Goal: Communication & Community: Answer question/provide support

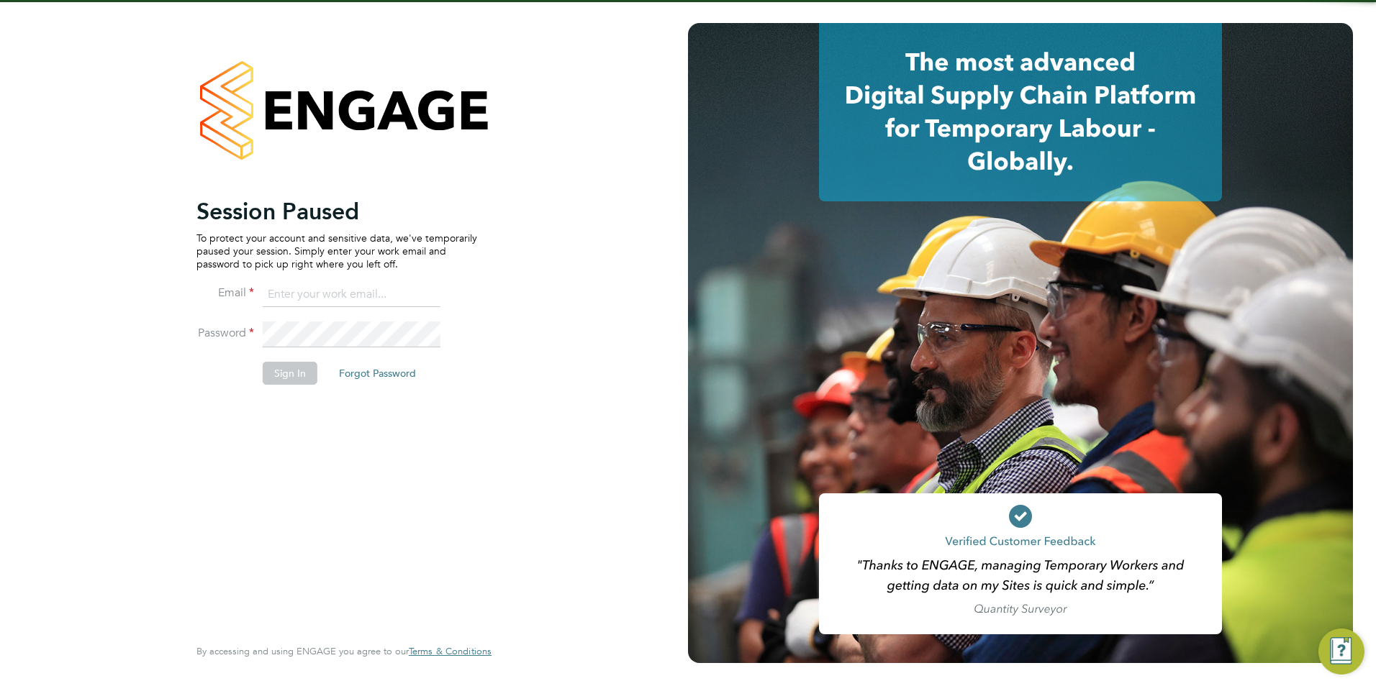
type input "olivia.triassi@huntereducation.co.uk"
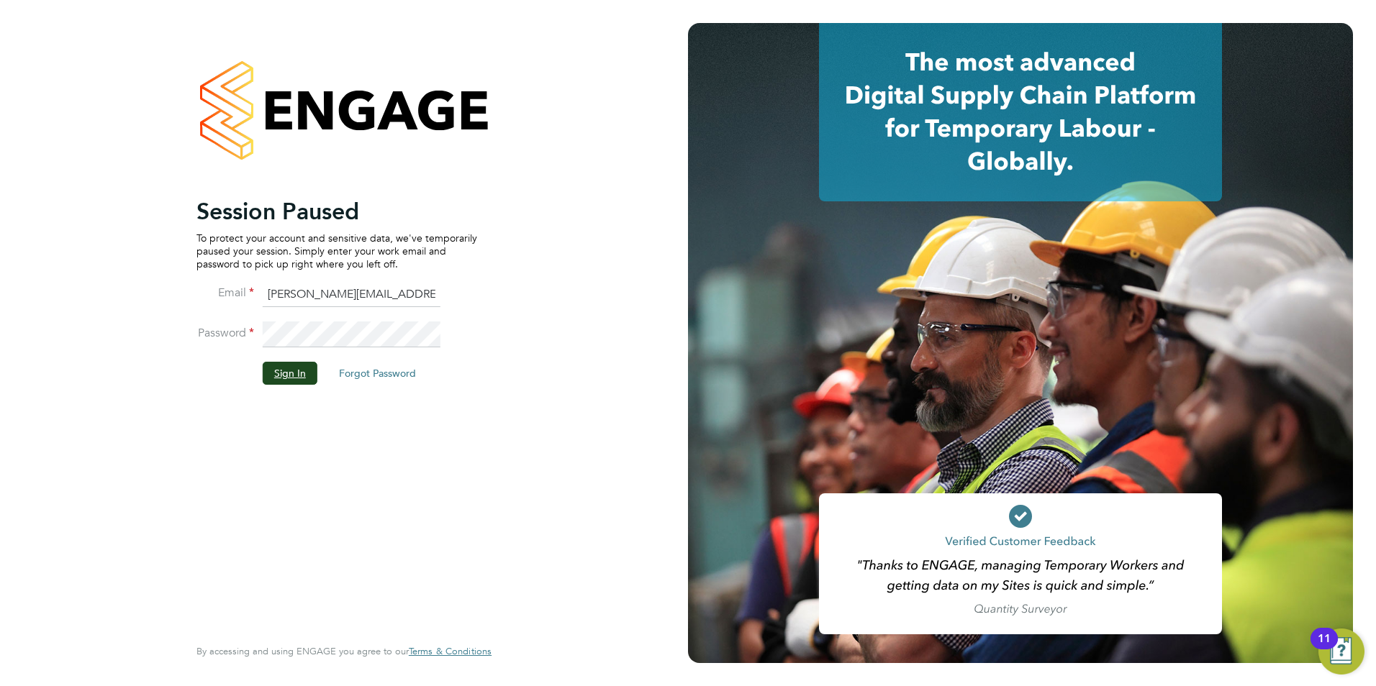
click at [283, 374] on button "Sign In" at bounding box center [290, 373] width 55 height 23
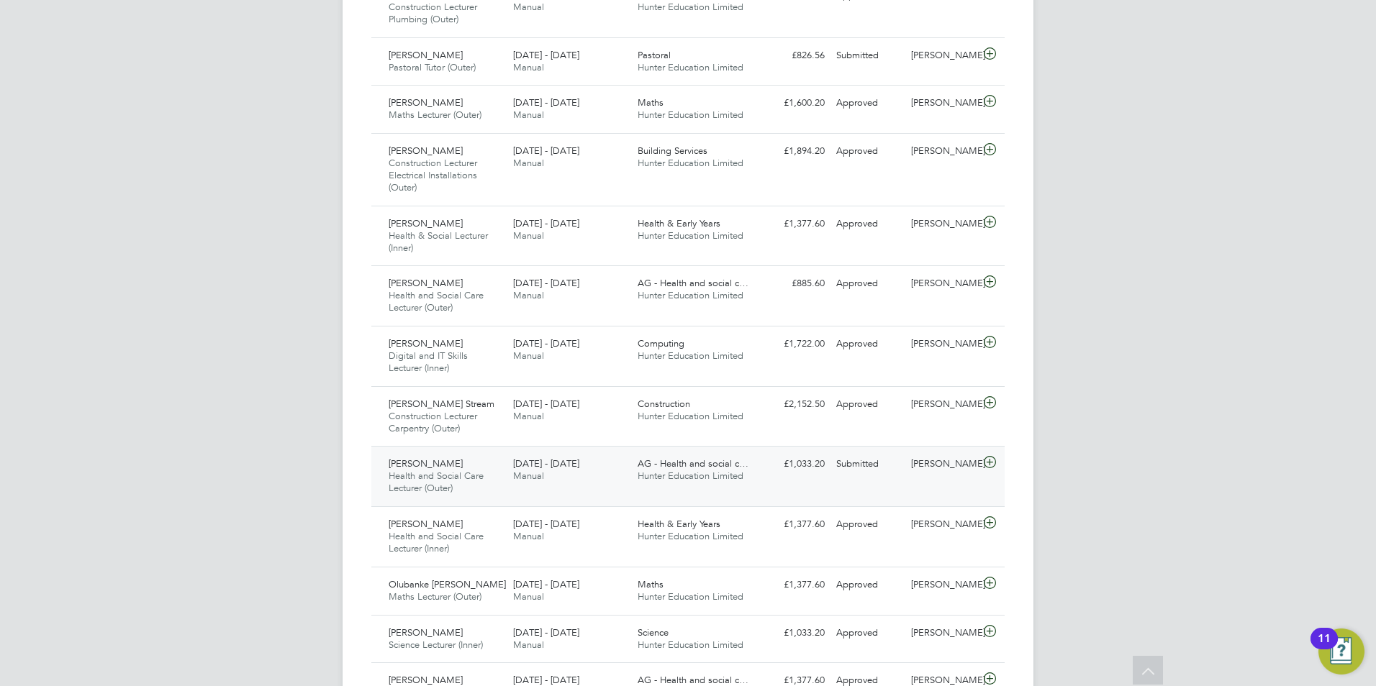
click at [714, 473] on span "Hunter Education Limited" at bounding box center [691, 476] width 106 height 12
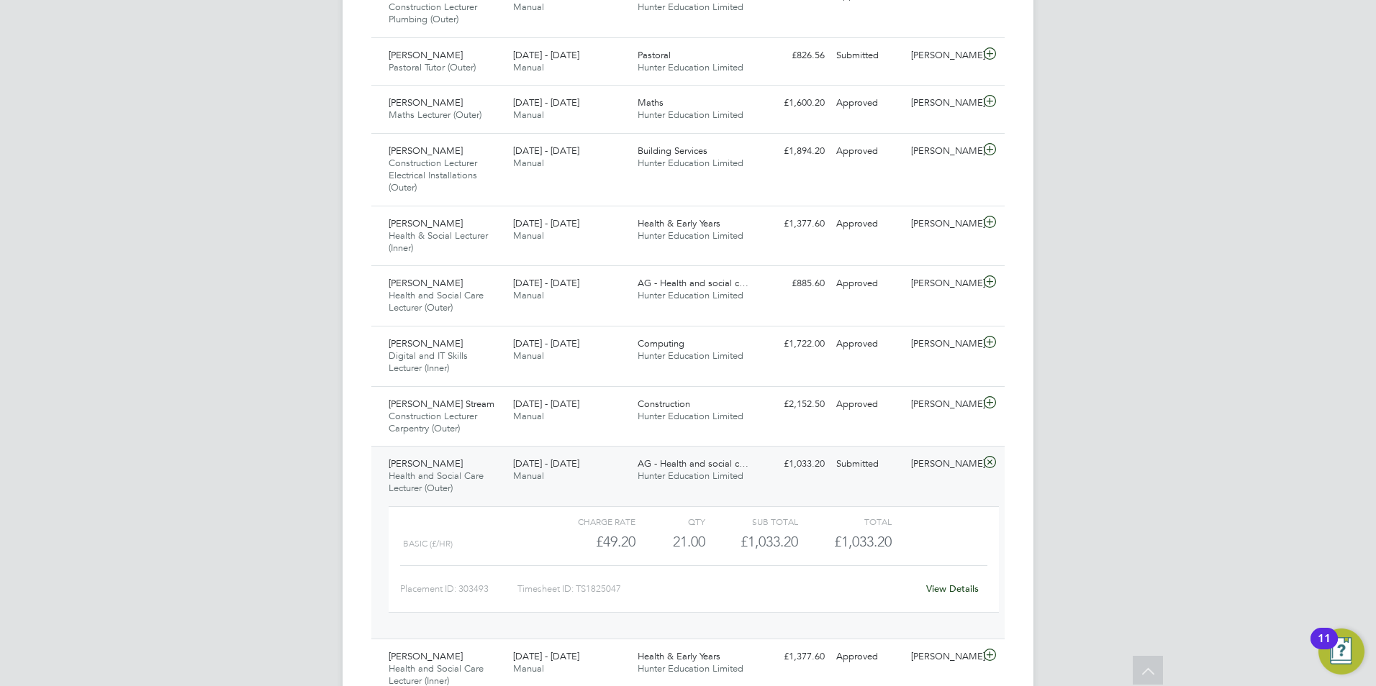
click at [951, 596] on div "View Details" at bounding box center [952, 589] width 71 height 23
click at [955, 589] on link "View Details" at bounding box center [952, 589] width 53 height 12
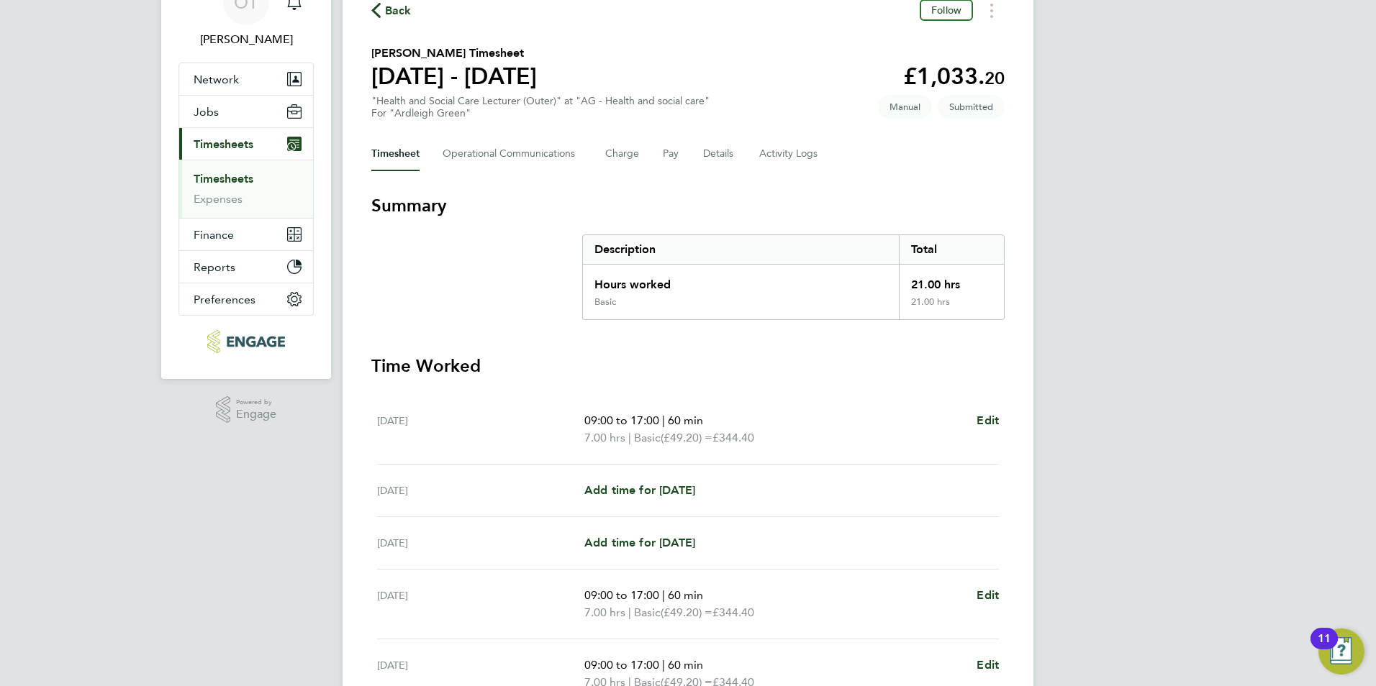
scroll to position [42, 0]
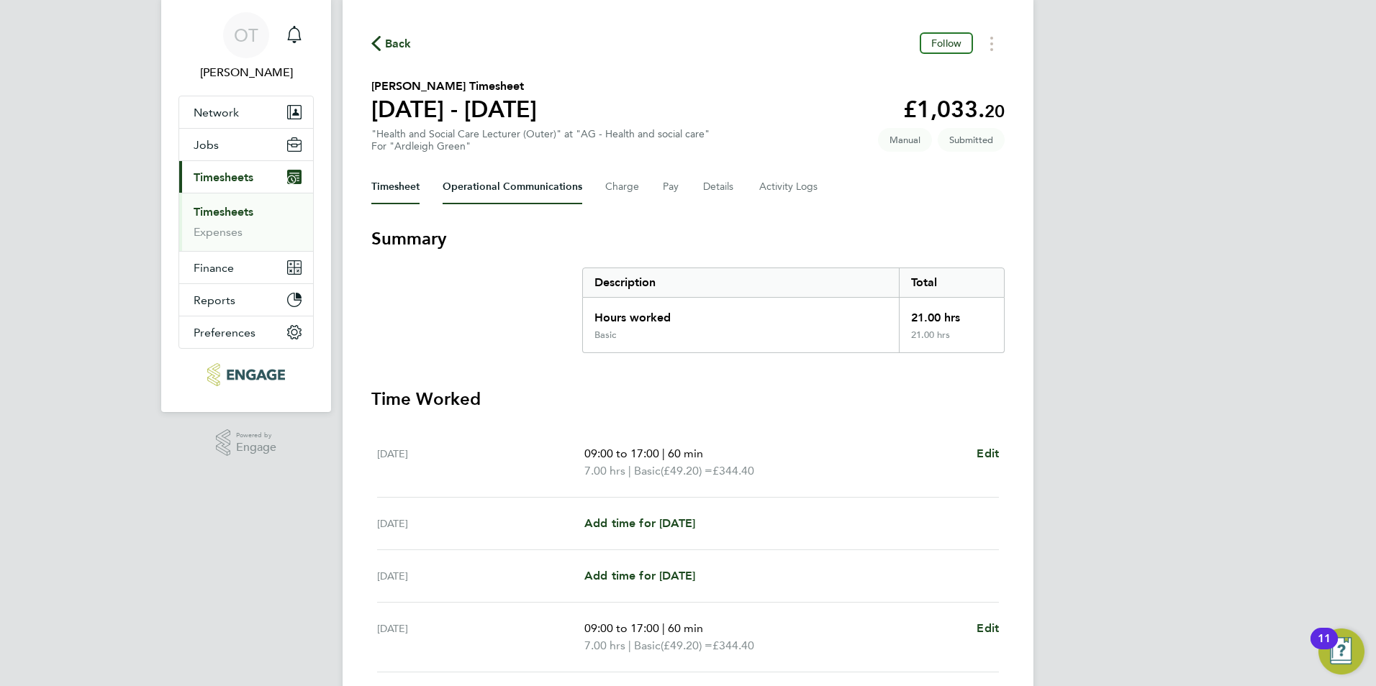
click at [509, 188] on Communications-tab "Operational Communications" at bounding box center [513, 187] width 140 height 35
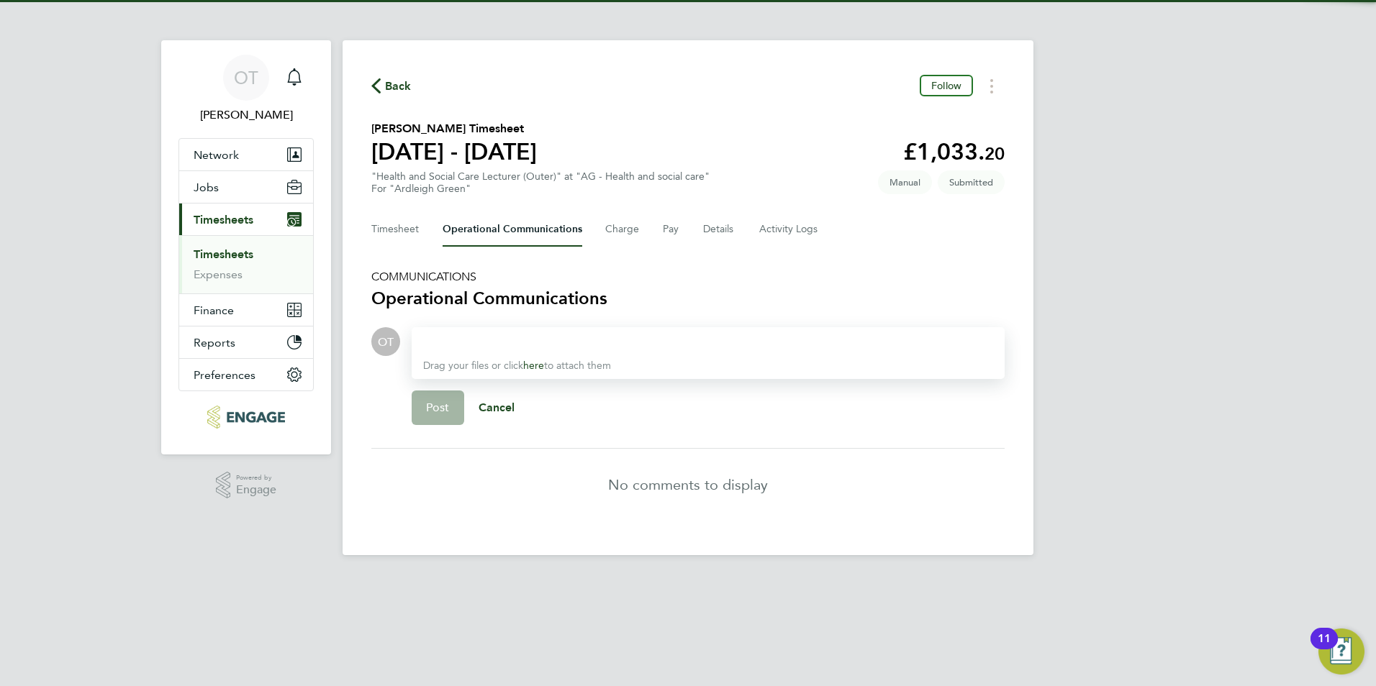
click at [538, 343] on div at bounding box center [708, 341] width 570 height 17
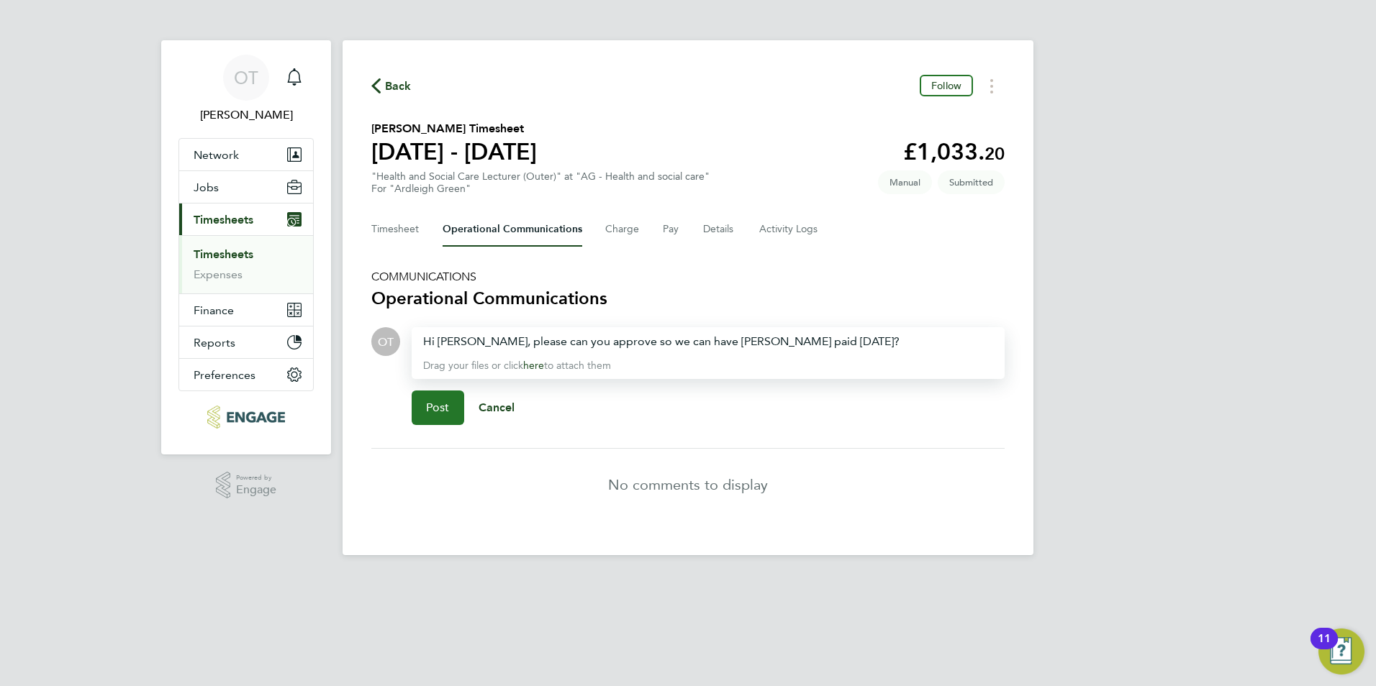
drag, startPoint x: 443, startPoint y: 406, endPoint x: 781, endPoint y: 350, distance: 342.7
click at [777, 354] on div "Hi [PERSON_NAME], please can you approve so we can have [PERSON_NAME] paid [DAT…" at bounding box center [708, 381] width 593 height 109
click at [802, 340] on div "Hi Ros, please can you approve so we can have Kshama paid tomorrow?" at bounding box center [708, 341] width 570 height 17
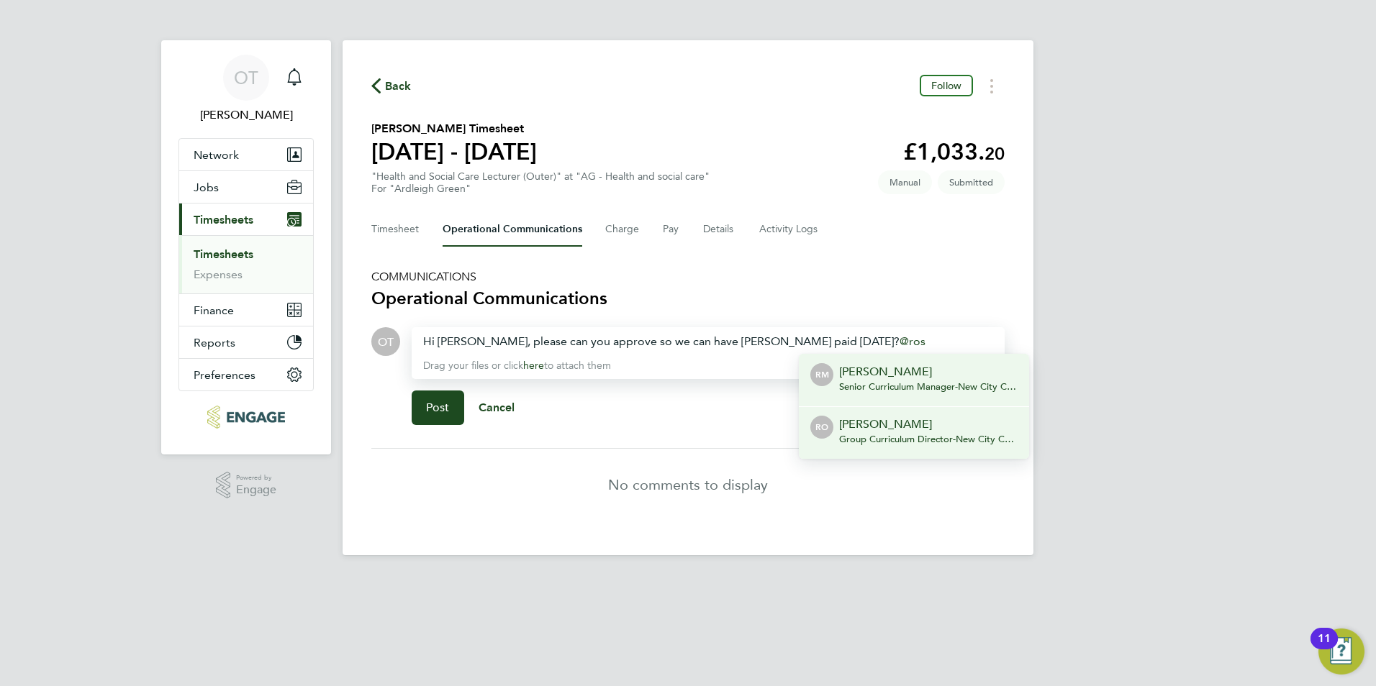
click at [865, 432] on p "[PERSON_NAME]" at bounding box center [928, 424] width 178 height 17
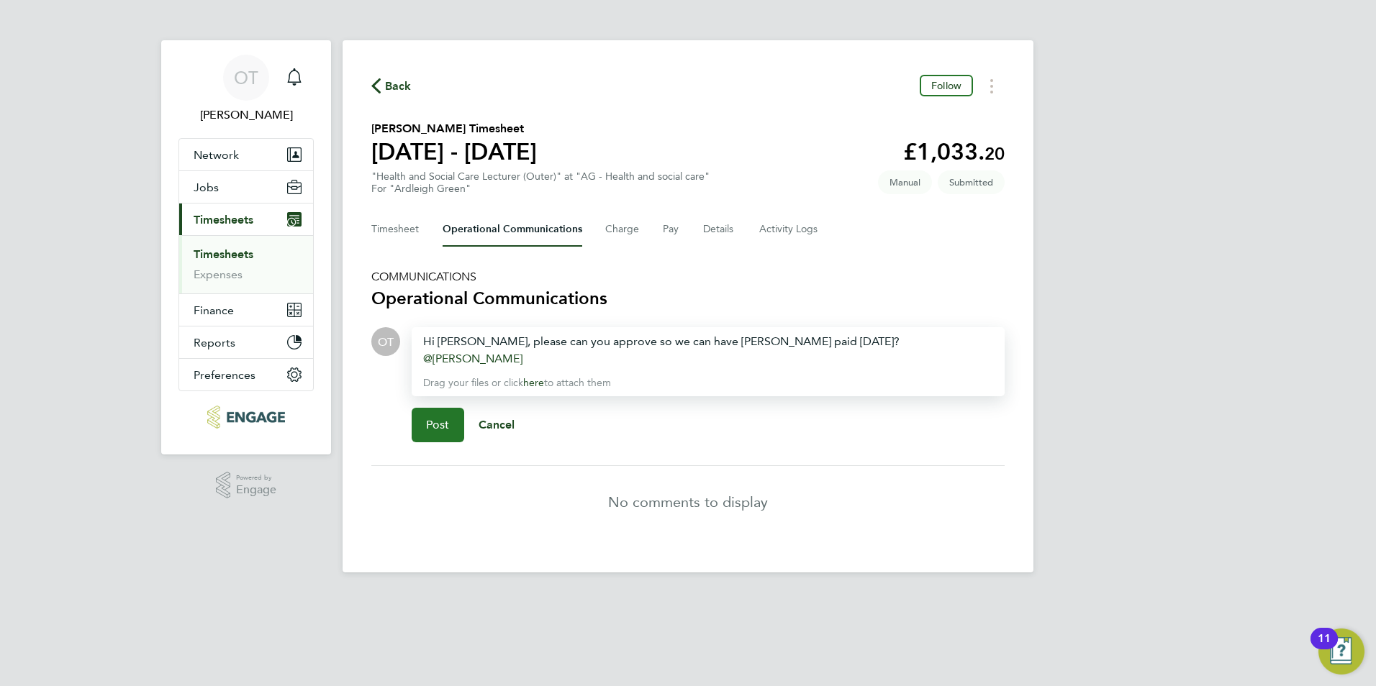
click at [455, 409] on button "Post" at bounding box center [438, 425] width 53 height 35
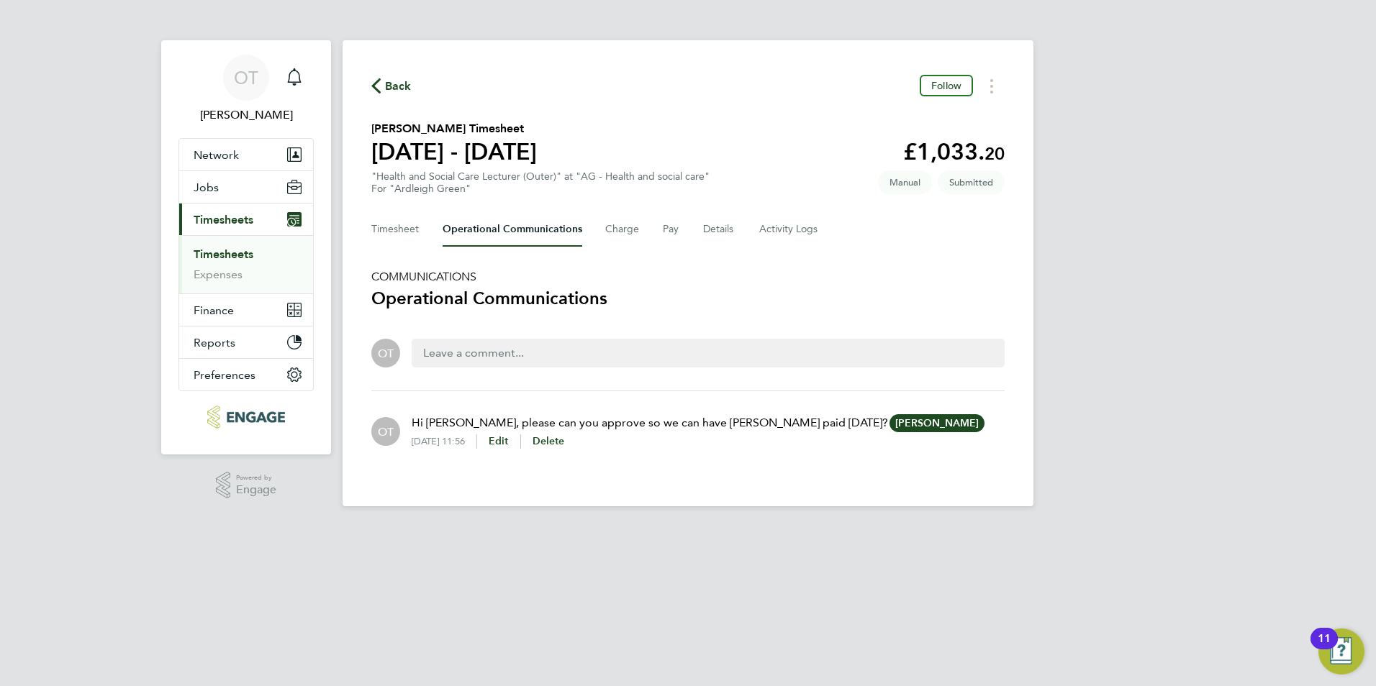
click at [390, 78] on span "Back" at bounding box center [398, 86] width 27 height 17
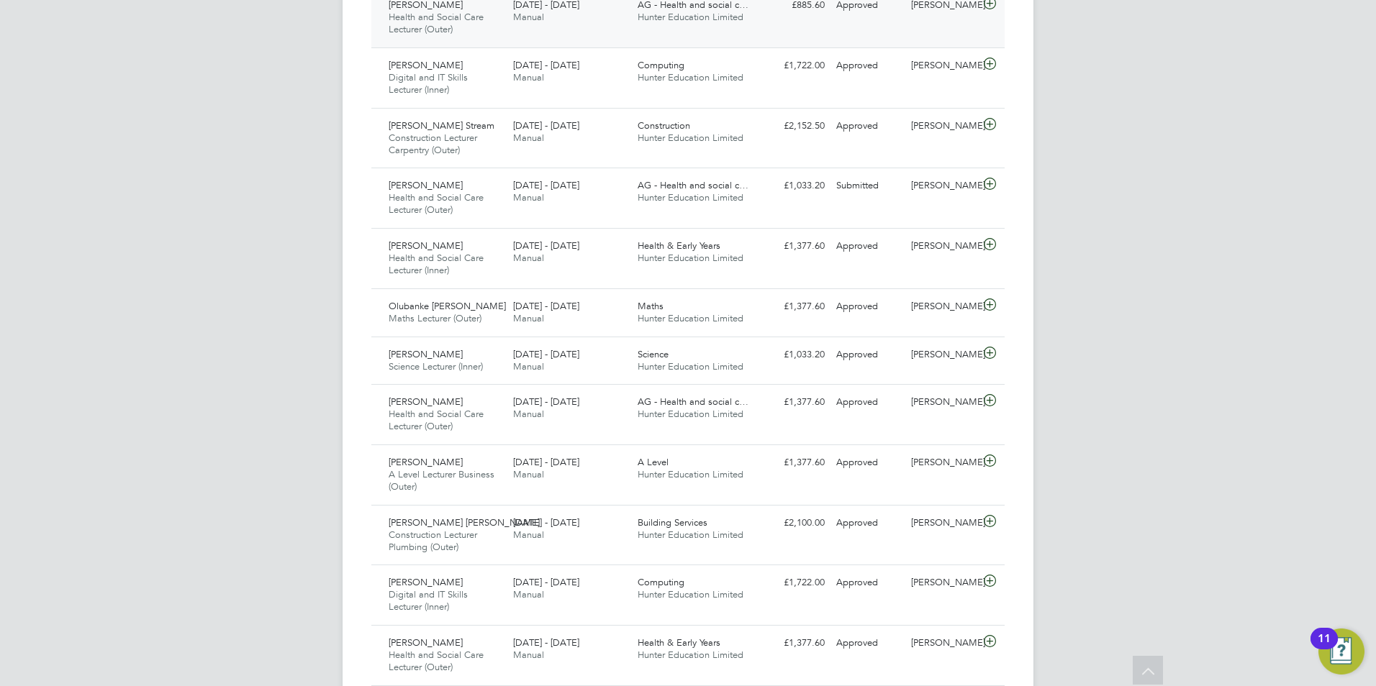
scroll to position [1223, 0]
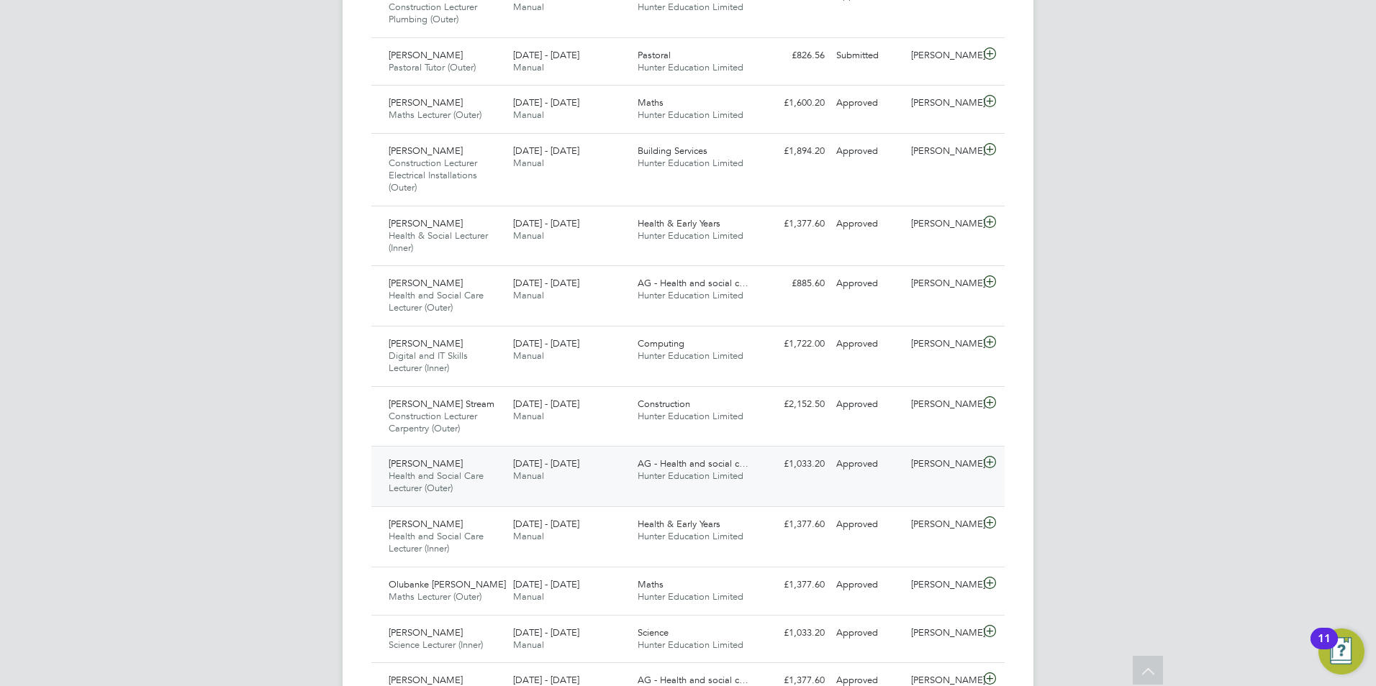
click at [725, 482] on div "AG - Health and social c… Hunter Education Limited" at bounding box center [694, 471] width 124 height 36
